Goal: Information Seeking & Learning: Find specific fact

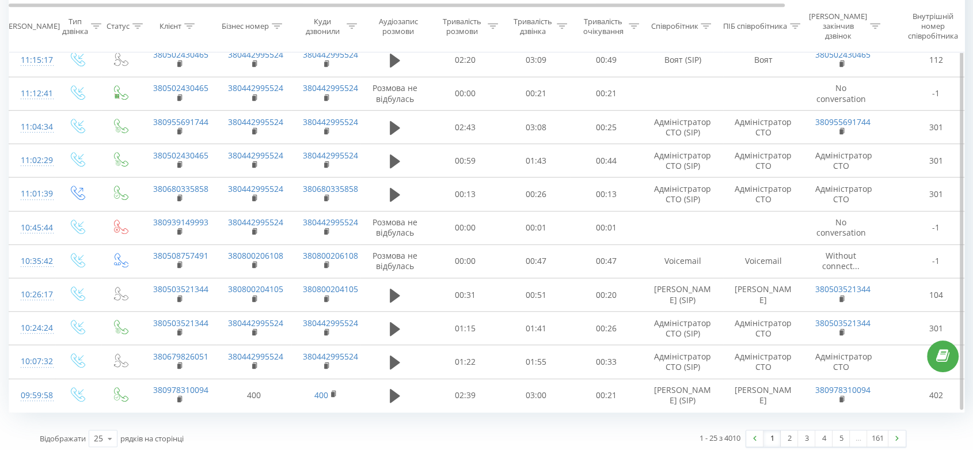
scroll to position [708, 0]
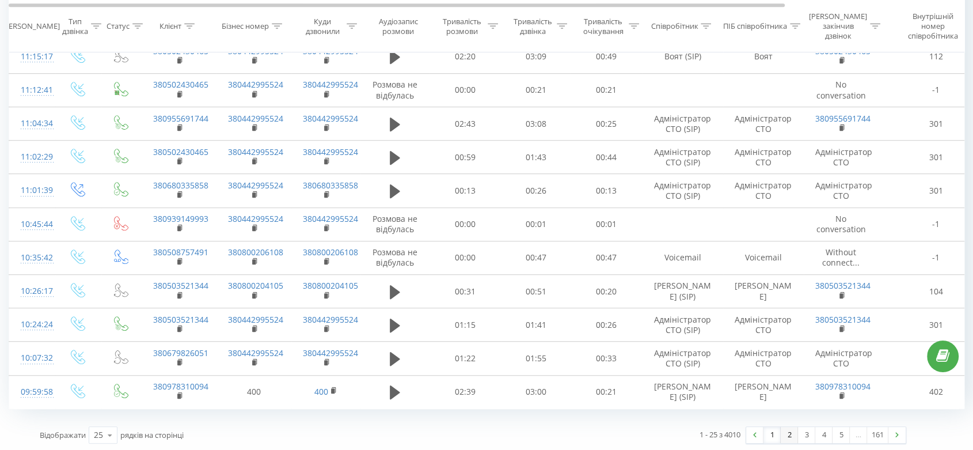
click at [783, 429] on link "2" at bounding box center [789, 435] width 17 height 16
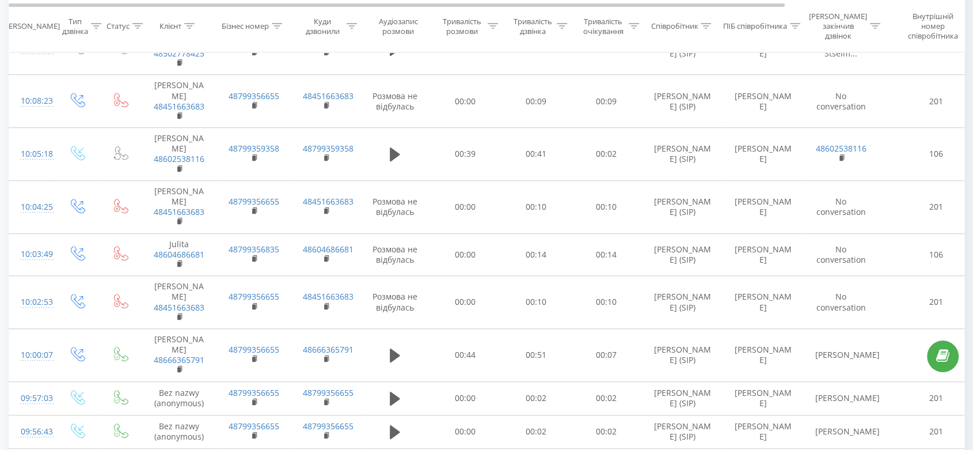
scroll to position [576, 0]
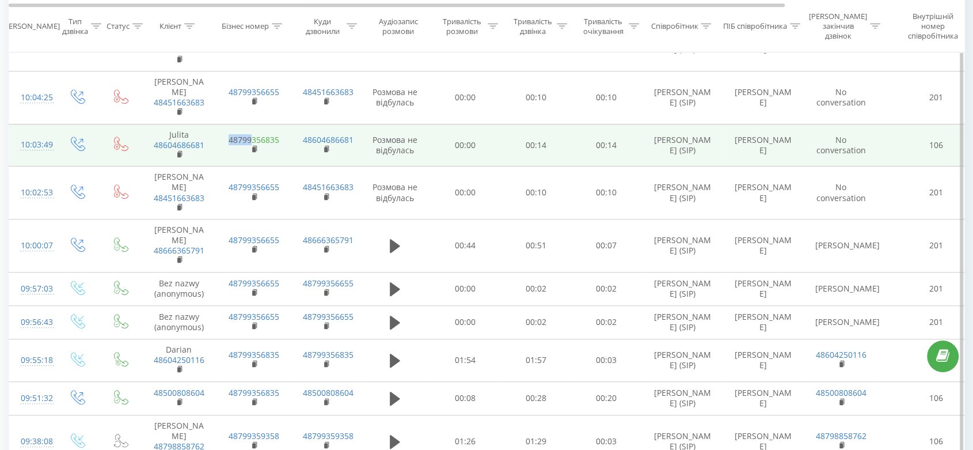
drag, startPoint x: 216, startPoint y: 86, endPoint x: 249, endPoint y: 82, distance: 33.1
click at [249, 124] on td "48799356835" at bounding box center [253, 145] width 75 height 43
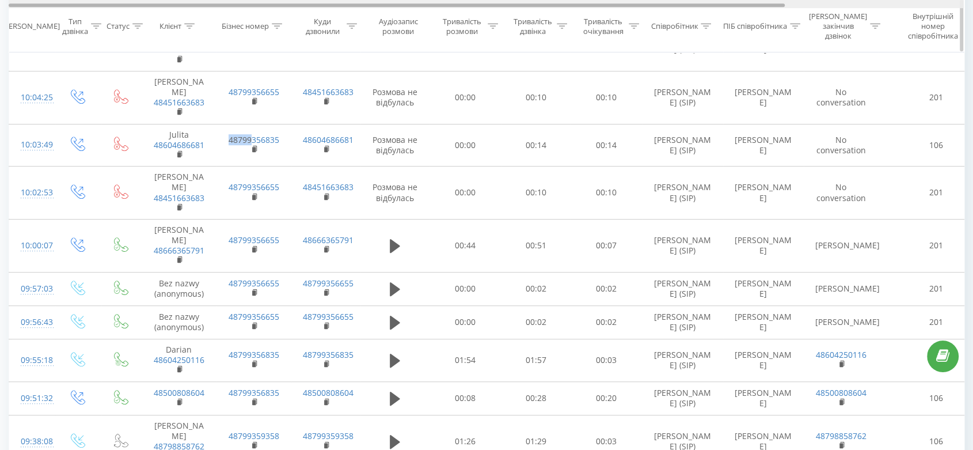
copy link "48799"
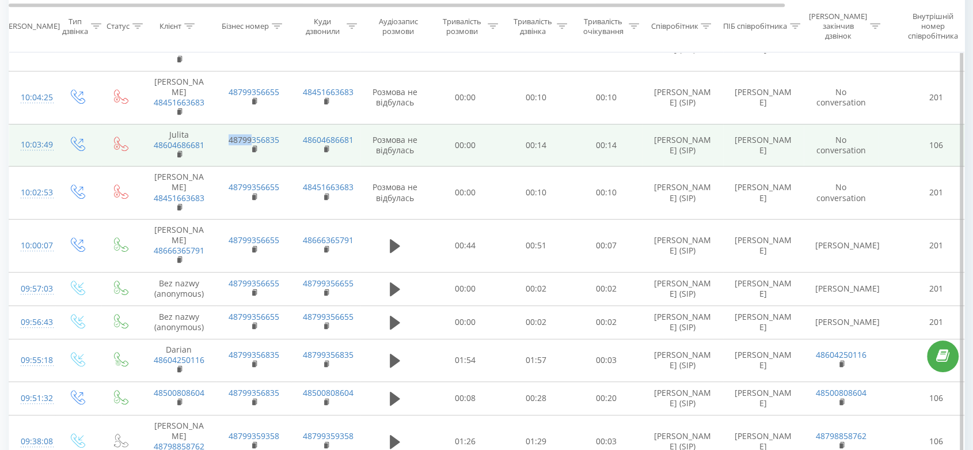
click at [225, 124] on td "48799356835" at bounding box center [253, 145] width 75 height 43
drag, startPoint x: 286, startPoint y: 86, endPoint x: 223, endPoint y: 86, distance: 62.2
click at [223, 124] on td "48799356835" at bounding box center [253, 145] width 75 height 43
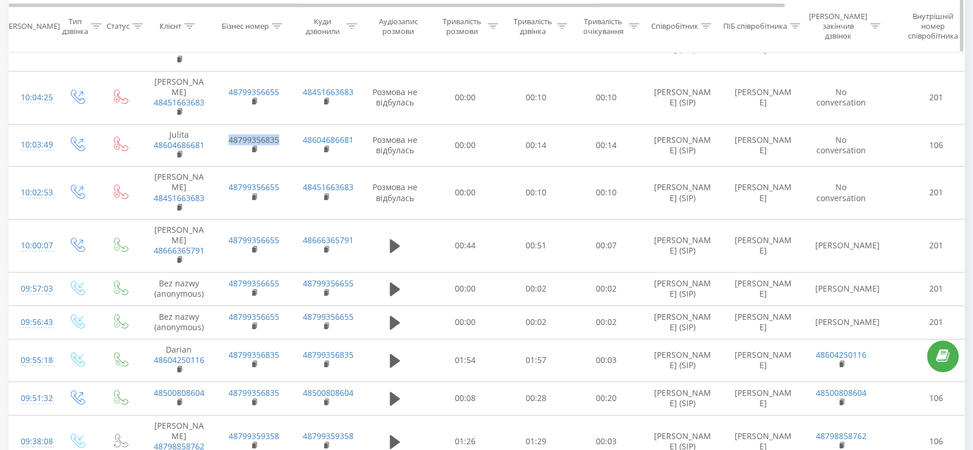
copy link "48799356835"
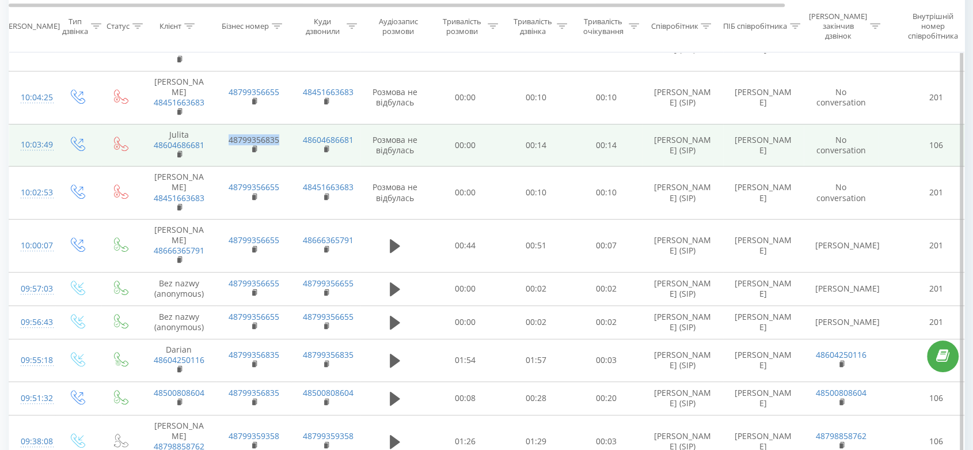
click at [226, 124] on td "48799356835" at bounding box center [253, 145] width 75 height 43
drag, startPoint x: 221, startPoint y: 88, endPoint x: 249, endPoint y: 87, distance: 28.2
click at [249, 124] on td "48799356835" at bounding box center [253, 145] width 75 height 43
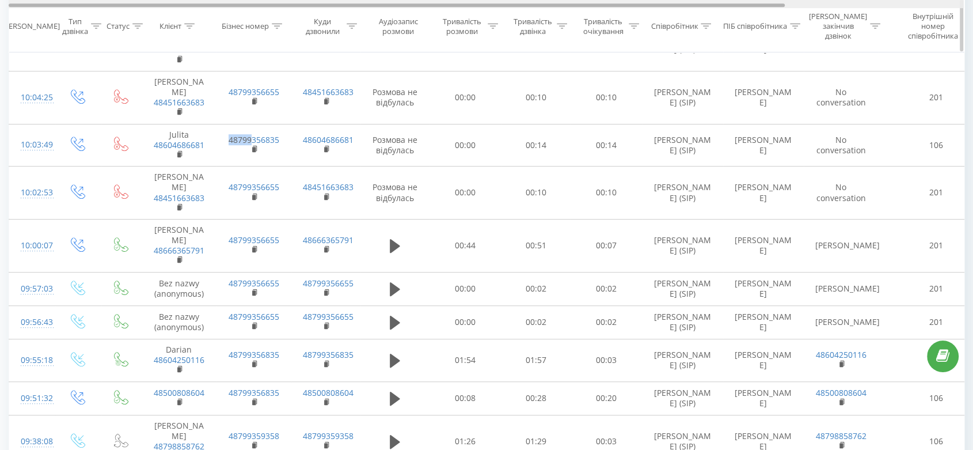
copy link "48799"
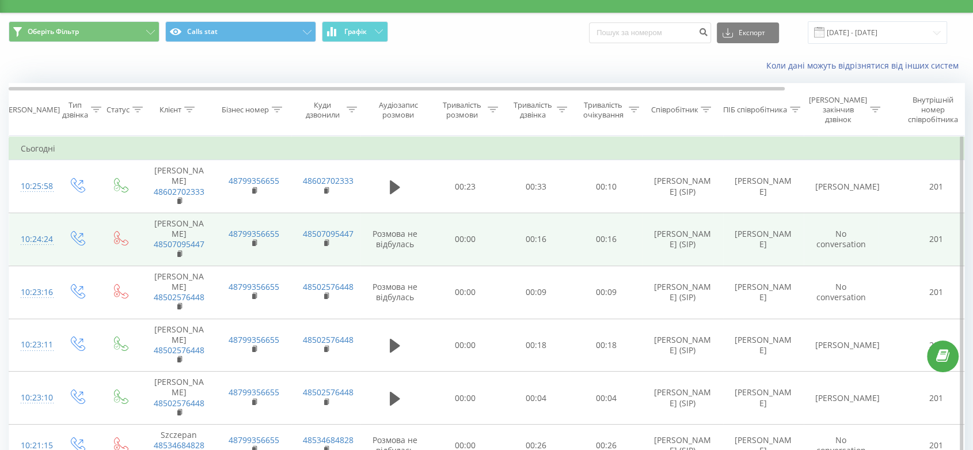
scroll to position [0, 0]
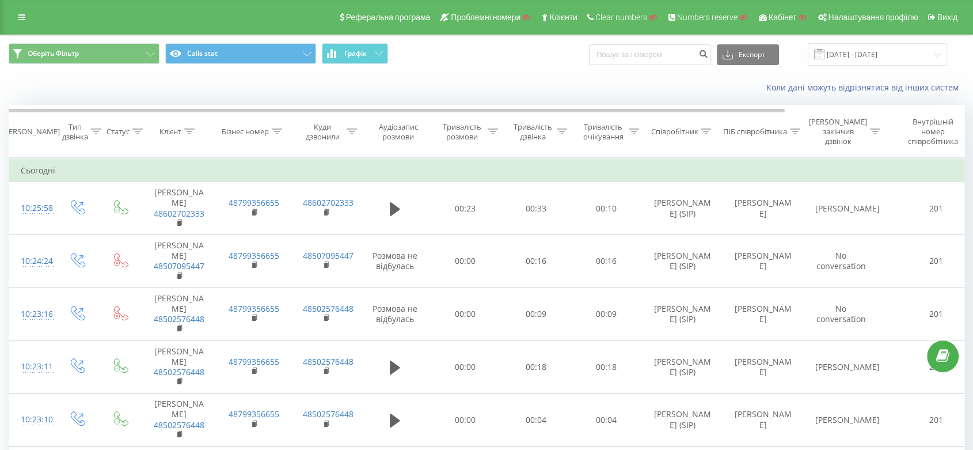
click at [2, 17] on div "Реферальна програма Проблемні номери Клієнти Clear numbers Numbers reserve Кабі…" at bounding box center [486, 17] width 973 height 35
click at [13, 15] on link at bounding box center [22, 17] width 21 height 16
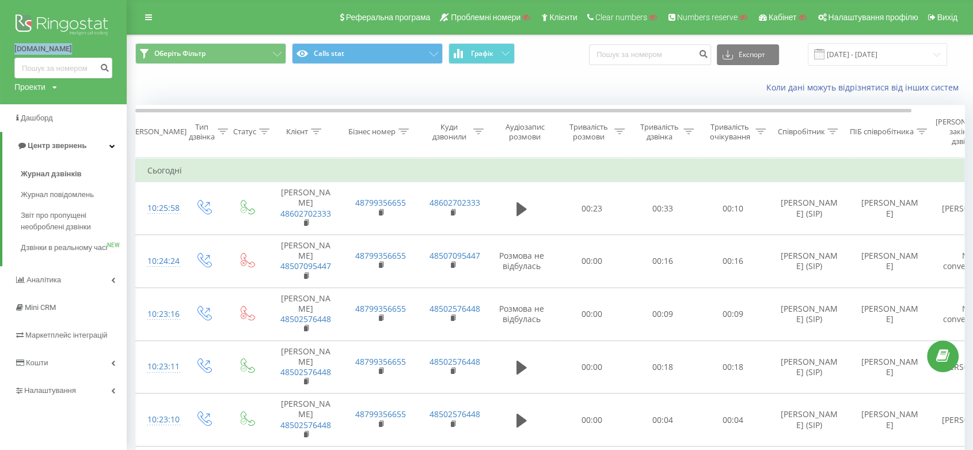
drag, startPoint x: 3, startPoint y: 47, endPoint x: 75, endPoint y: 52, distance: 71.6
click at [75, 52] on div "dio-serwis.pl Проекти Пошук" at bounding box center [63, 52] width 127 height 104
copy link "dio-serwis.pl"
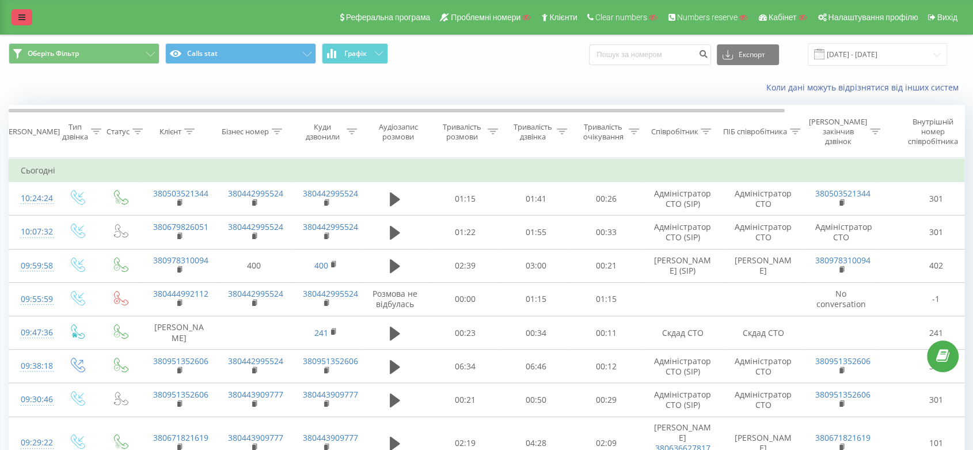
click at [16, 16] on link at bounding box center [22, 17] width 21 height 16
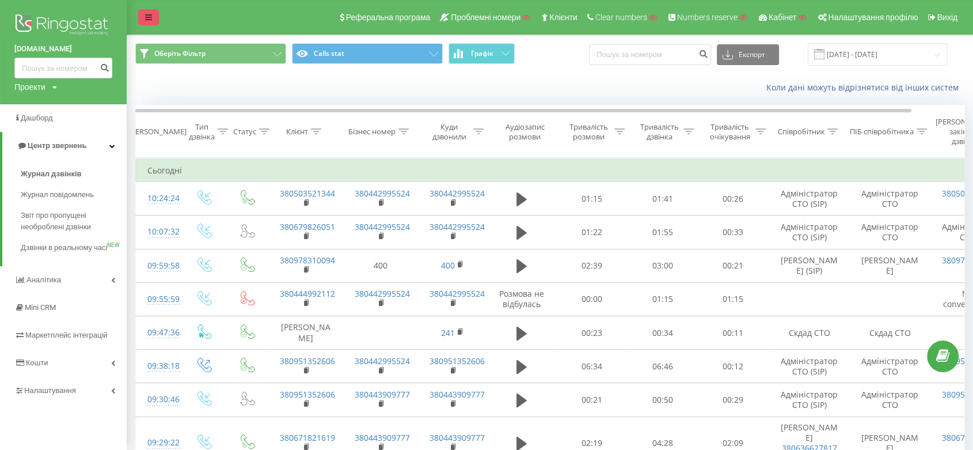
click at [148, 18] on icon at bounding box center [148, 17] width 7 height 8
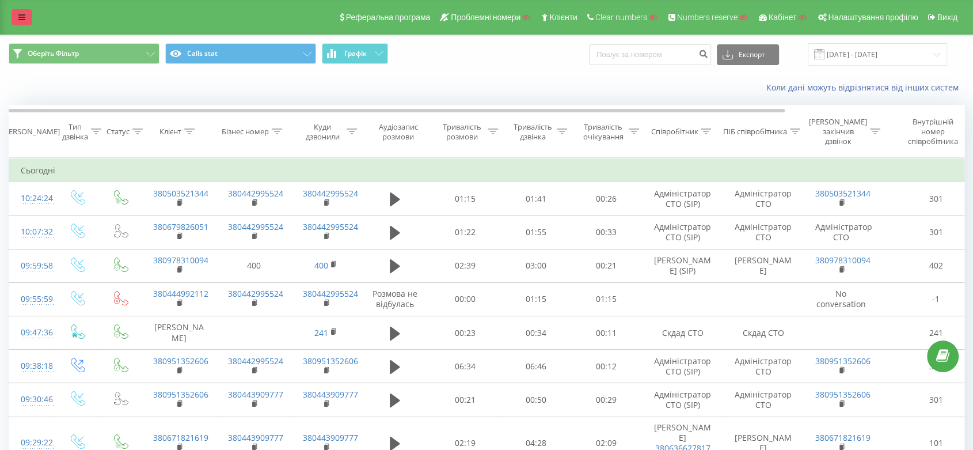
click at [25, 17] on icon at bounding box center [21, 17] width 7 height 8
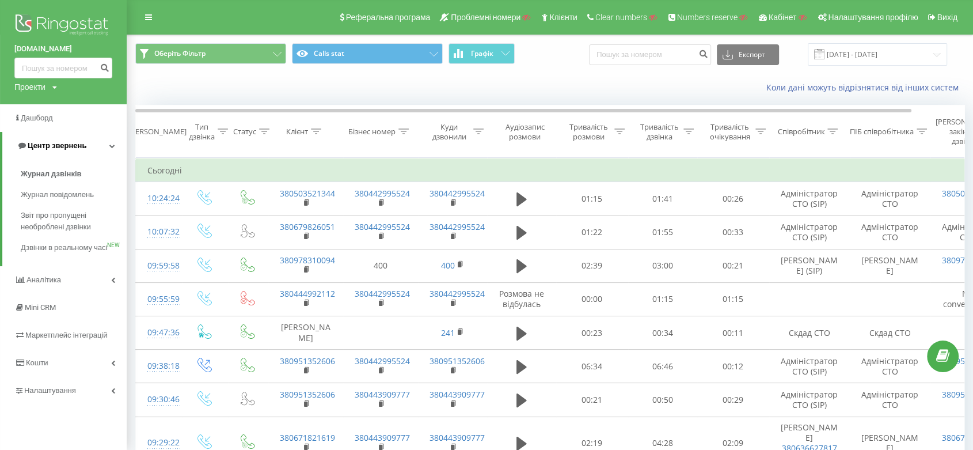
click at [85, 143] on link "Центр звернень" at bounding box center [64, 146] width 124 height 28
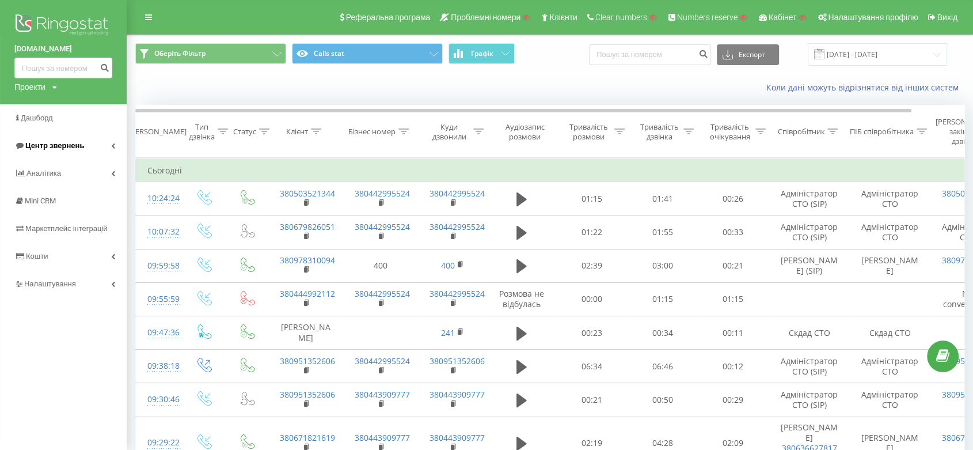
click at [85, 143] on link "Центр звернень" at bounding box center [63, 146] width 127 height 28
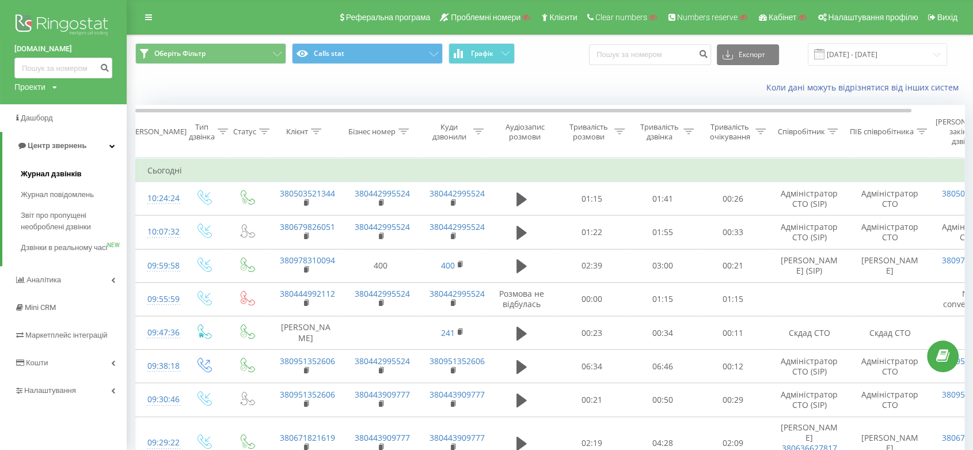
click at [81, 174] on link "Журнал дзвінків" at bounding box center [74, 173] width 106 height 21
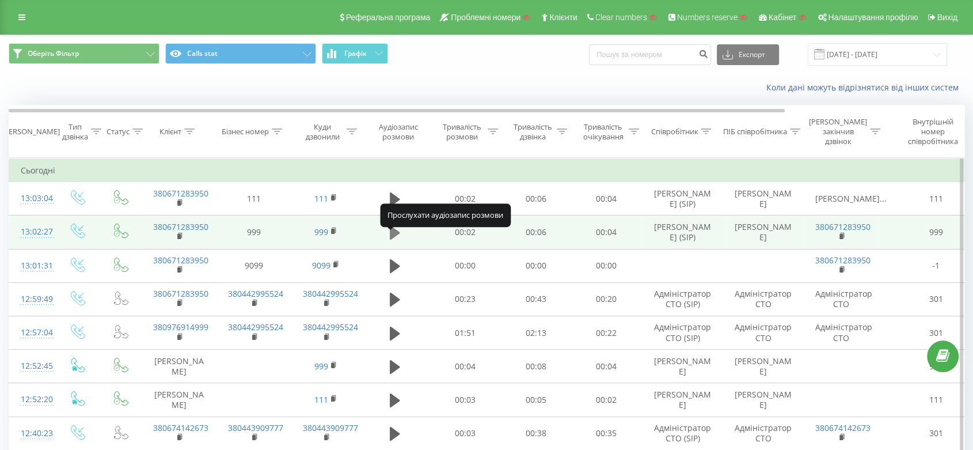
click at [391, 239] on icon at bounding box center [395, 233] width 10 height 14
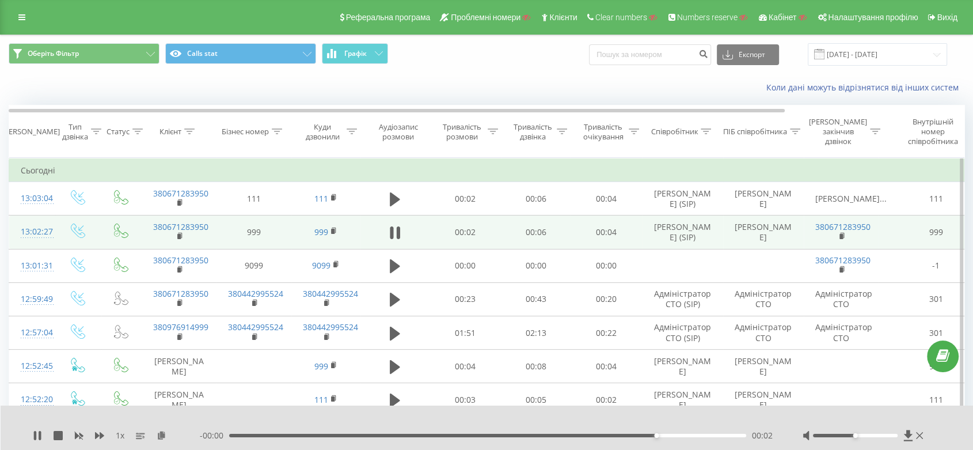
click at [391, 239] on icon at bounding box center [391, 232] width 3 height 13
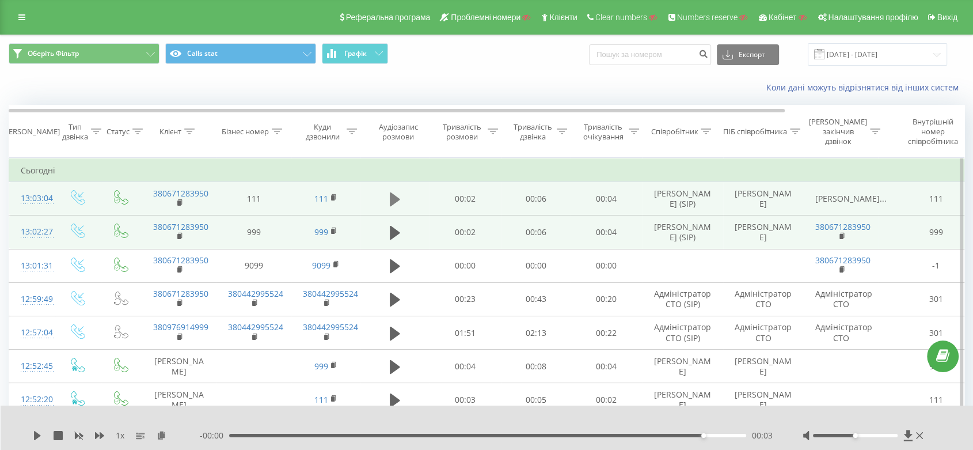
click at [397, 207] on icon at bounding box center [395, 199] width 10 height 16
click at [397, 206] on icon at bounding box center [397, 199] width 3 height 13
